Goal: Navigation & Orientation: Find specific page/section

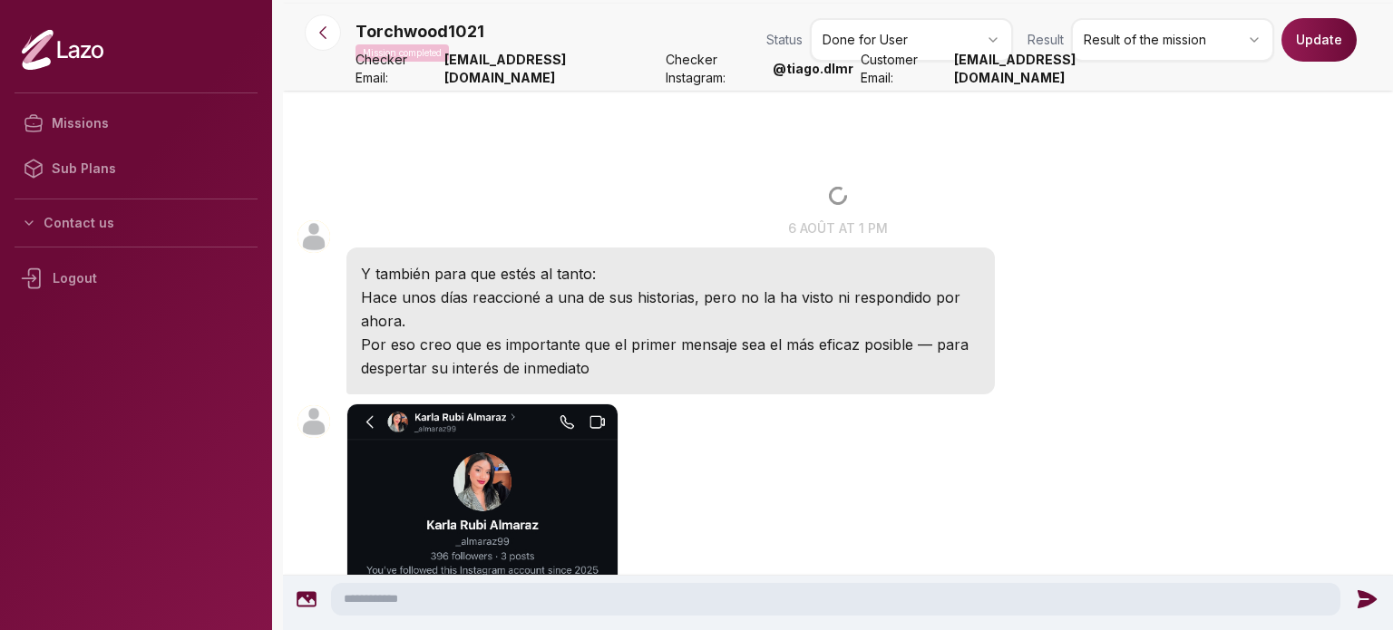
scroll to position [3858, 0]
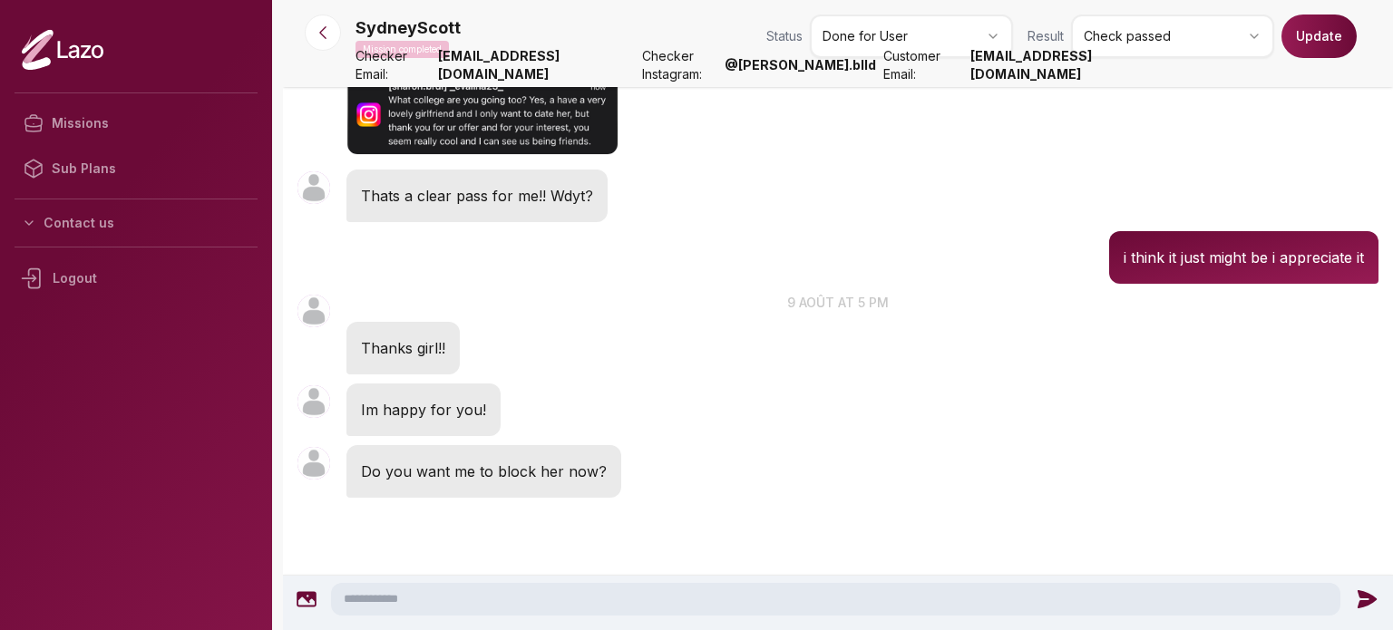
scroll to position [2810, 0]
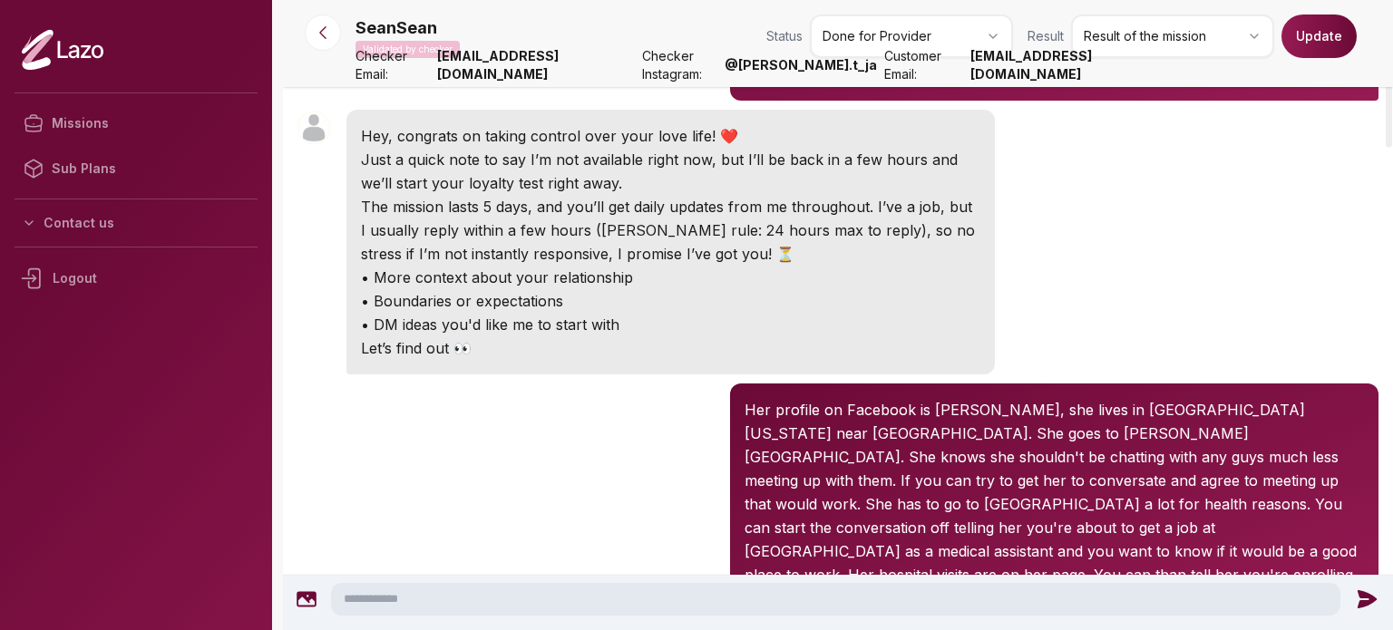
scroll to position [272, 0]
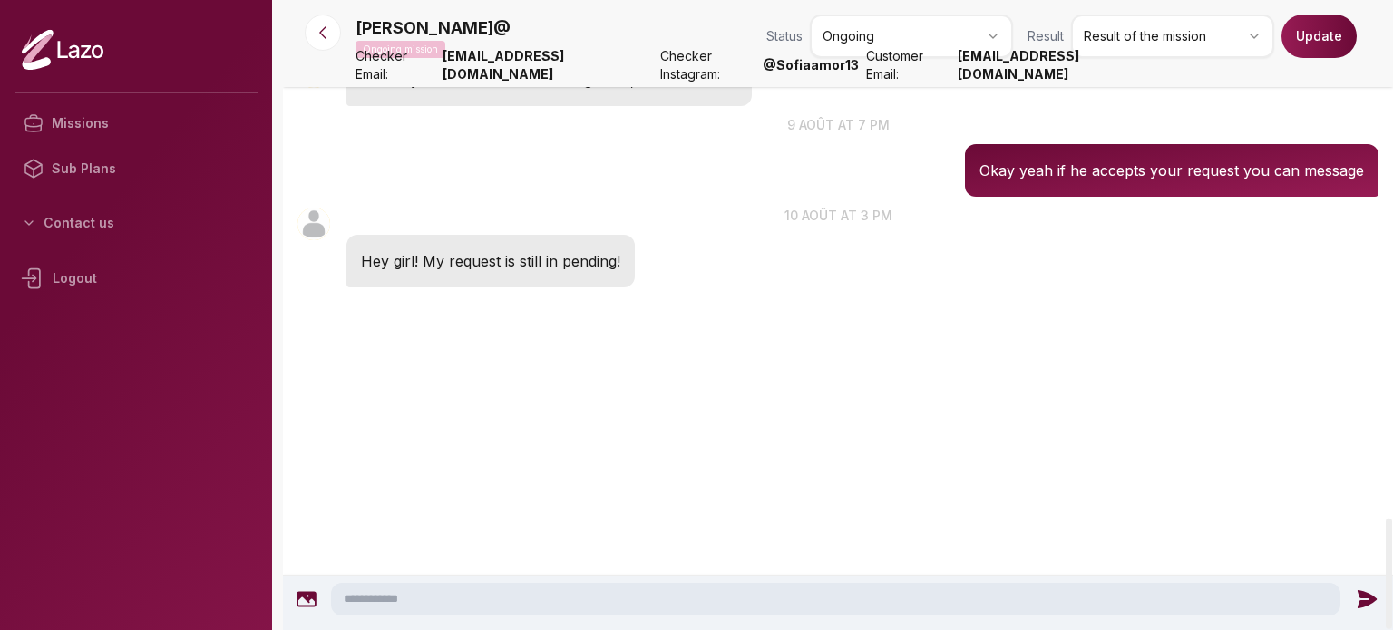
scroll to position [3058, 0]
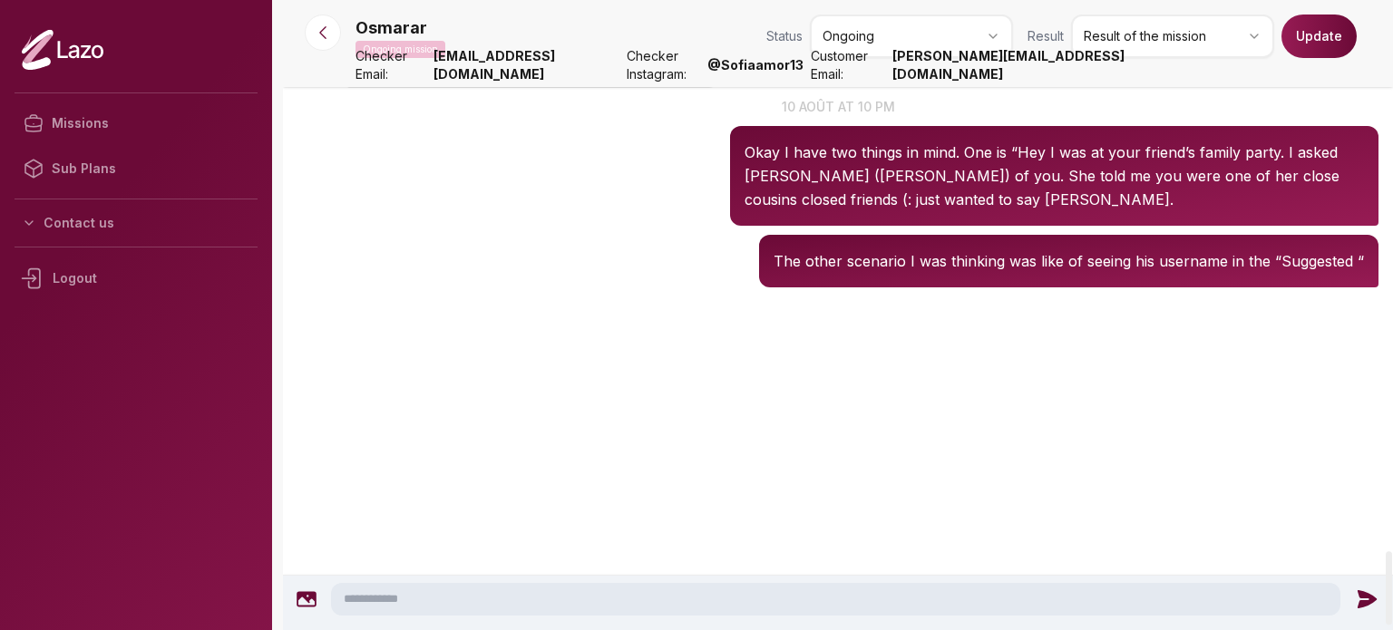
scroll to position [4718, 0]
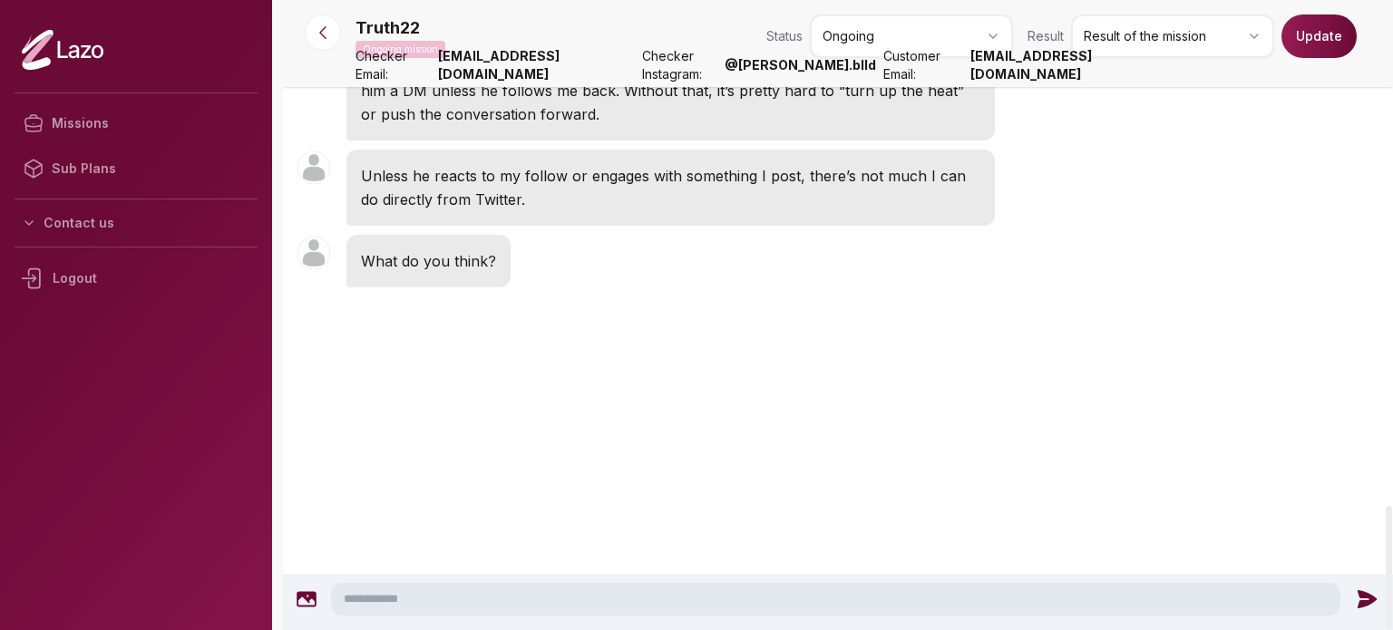
scroll to position [2657, 0]
